Goal: Find specific page/section

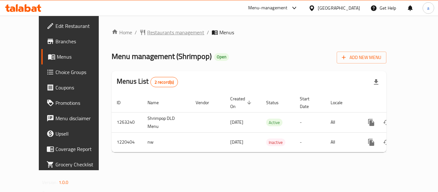
click at [149, 32] on span "Restaurants management" at bounding box center [175, 33] width 57 height 8
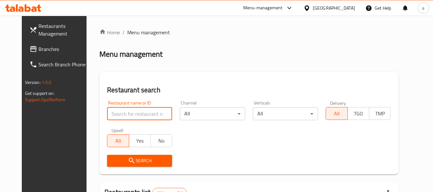
click at [142, 115] on input "search" at bounding box center [139, 113] width 65 height 13
paste input "673358"
type input "673358"
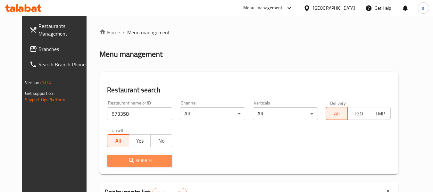
click at [150, 159] on span "Search" at bounding box center [139, 161] width 55 height 8
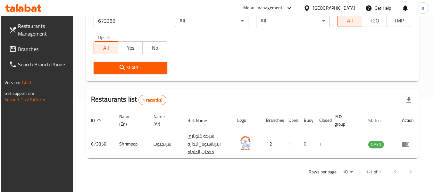
scroll to position [94, 0]
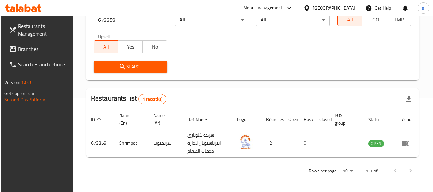
click at [355, 8] on div "[GEOGRAPHIC_DATA]" at bounding box center [334, 7] width 42 height 7
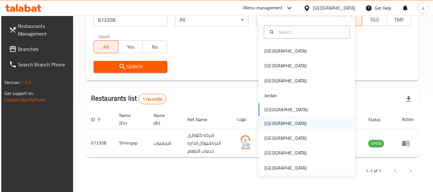
click at [298, 126] on div "[GEOGRAPHIC_DATA]" at bounding box center [307, 123] width 96 height 15
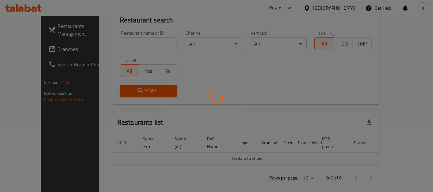
scroll to position [94, 0]
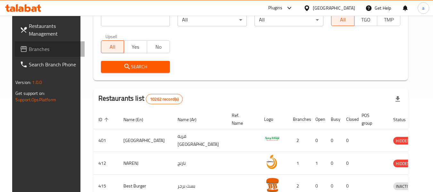
click at [29, 48] on span "Branches" at bounding box center [54, 49] width 51 height 8
